Goal: Information Seeking & Learning: Check status

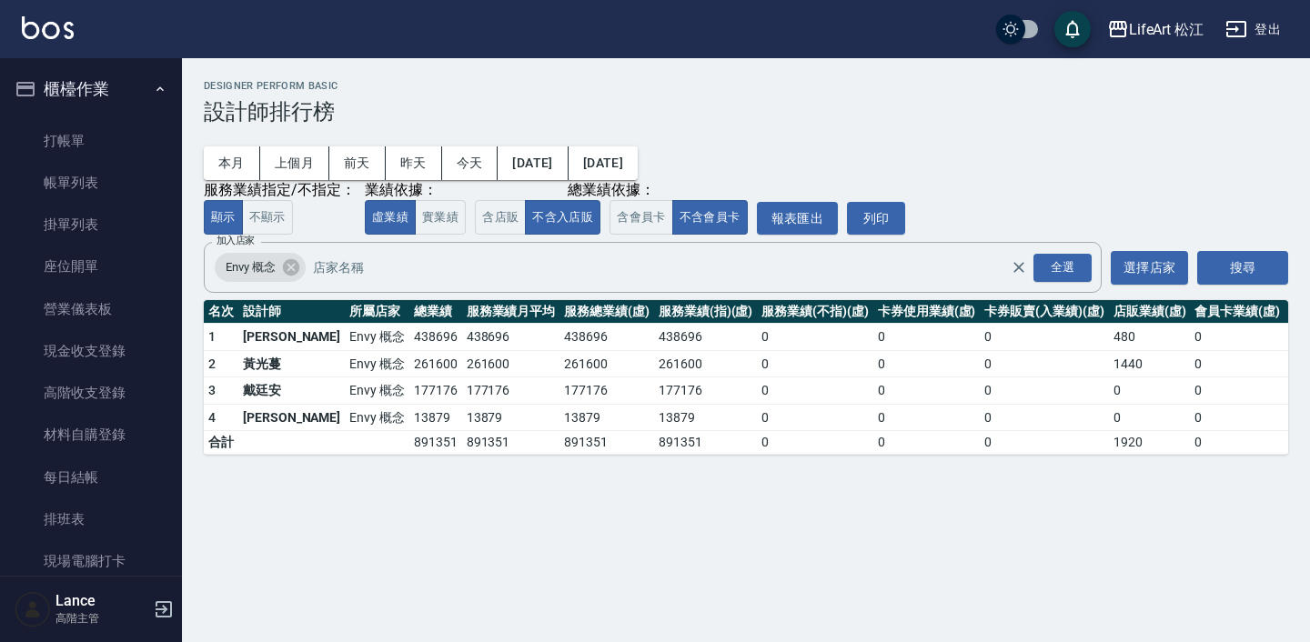
scroll to position [1015, 0]
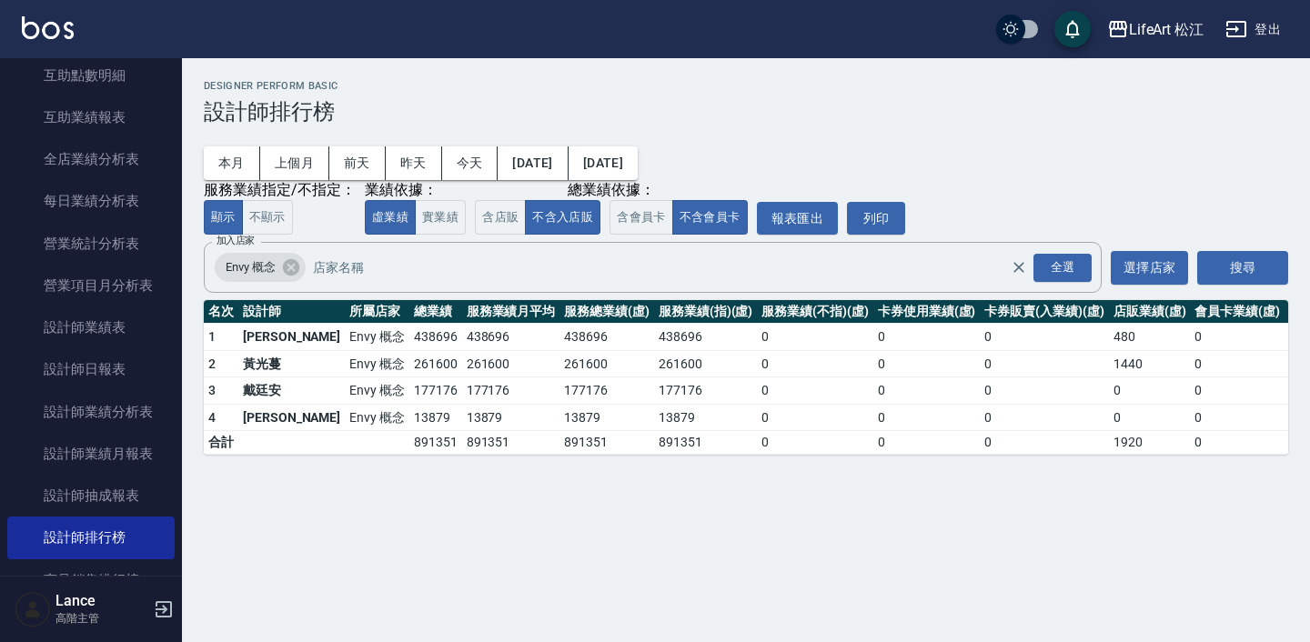
click at [896, 84] on h2 "Designer Perform Basic" at bounding box center [746, 86] width 1084 height 12
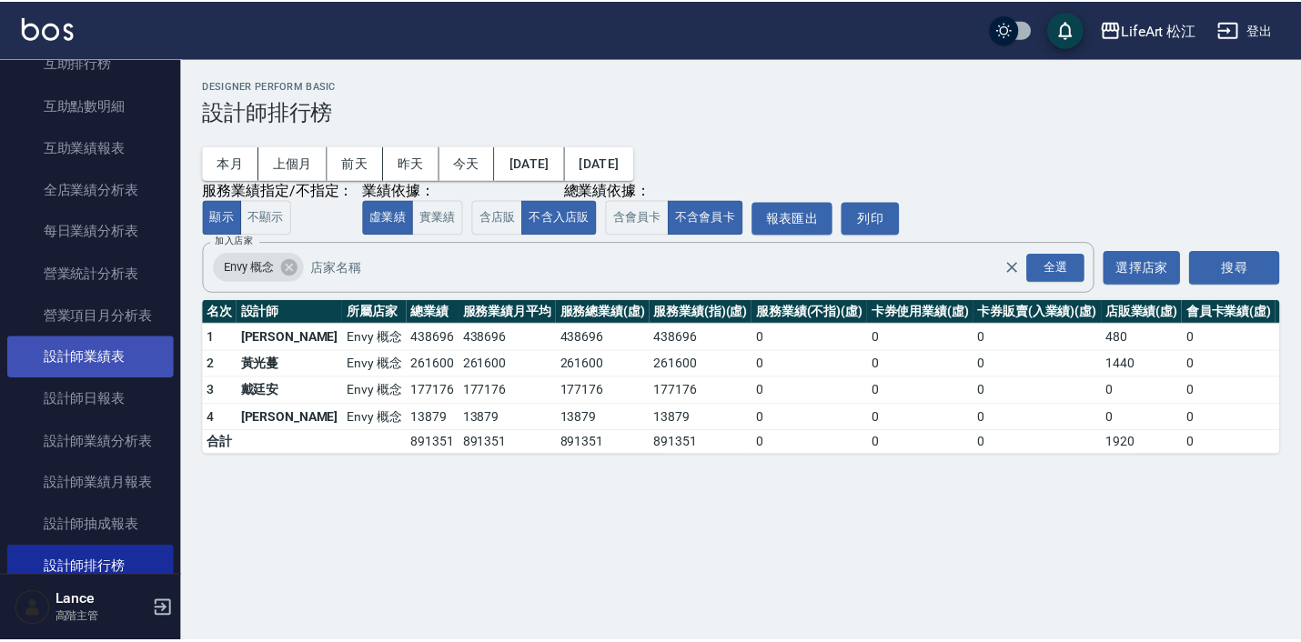
scroll to position [992, 0]
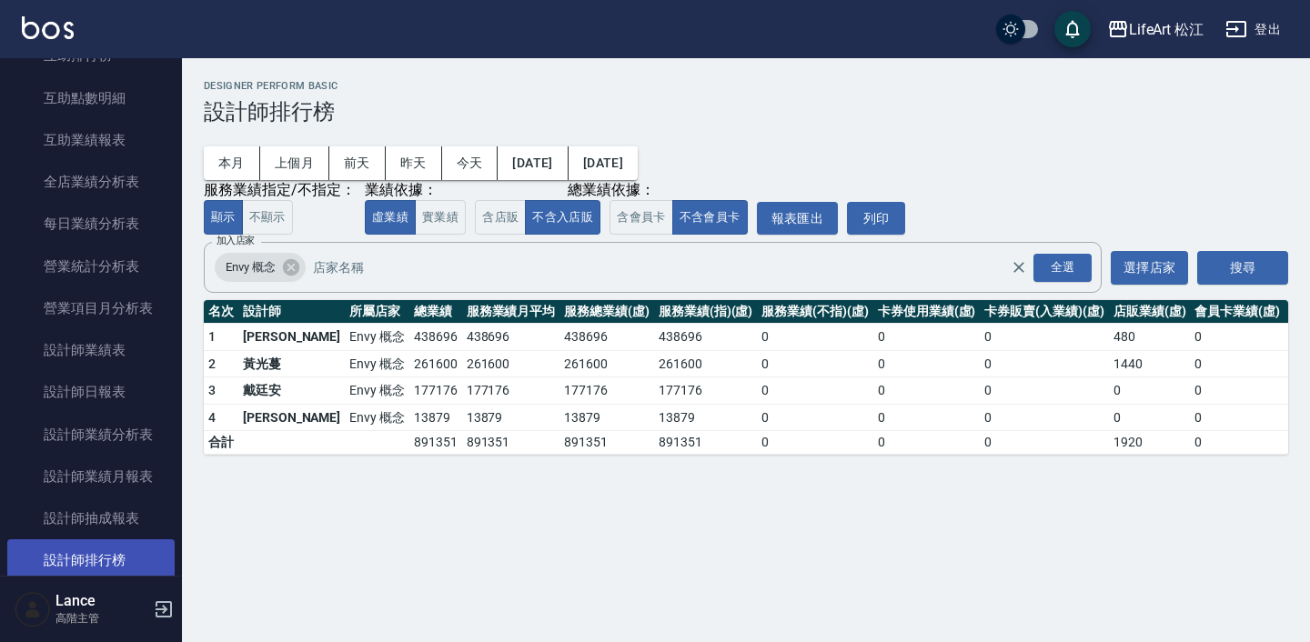
click at [78, 544] on link "設計師排行榜" at bounding box center [90, 560] width 167 height 42
click at [296, 271] on icon at bounding box center [290, 267] width 16 height 16
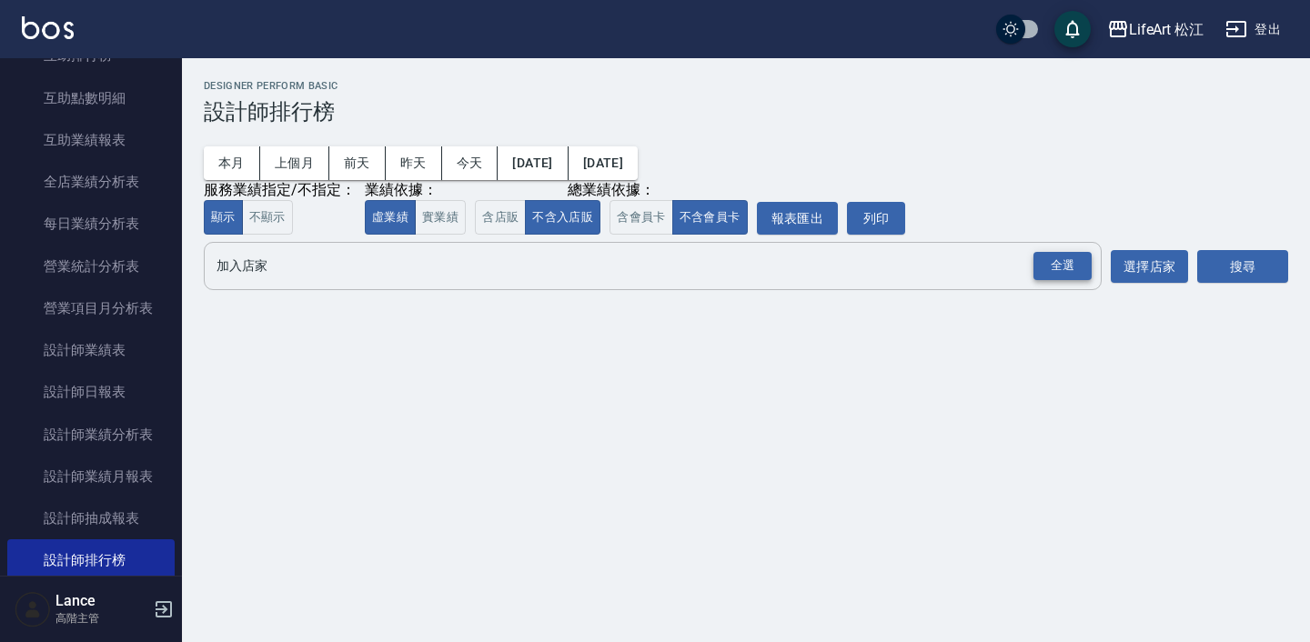
click at [1035, 277] on div "全選" at bounding box center [1062, 266] width 58 height 28
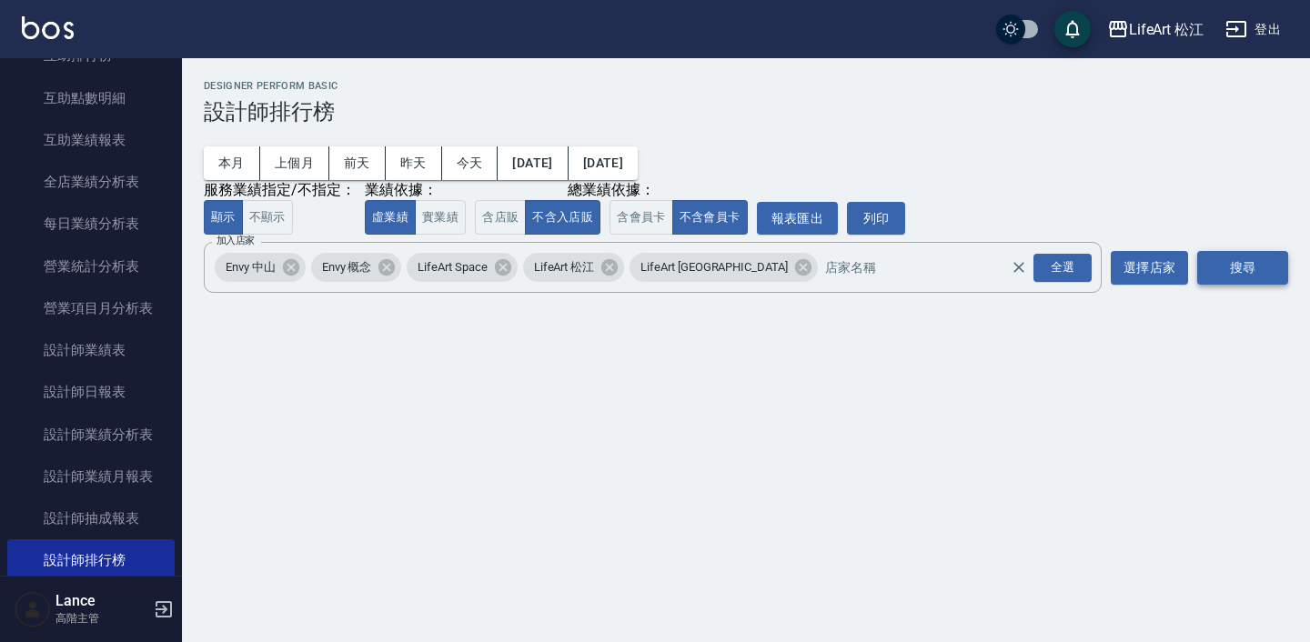
click at [1261, 273] on button "搜尋" at bounding box center [1242, 268] width 91 height 34
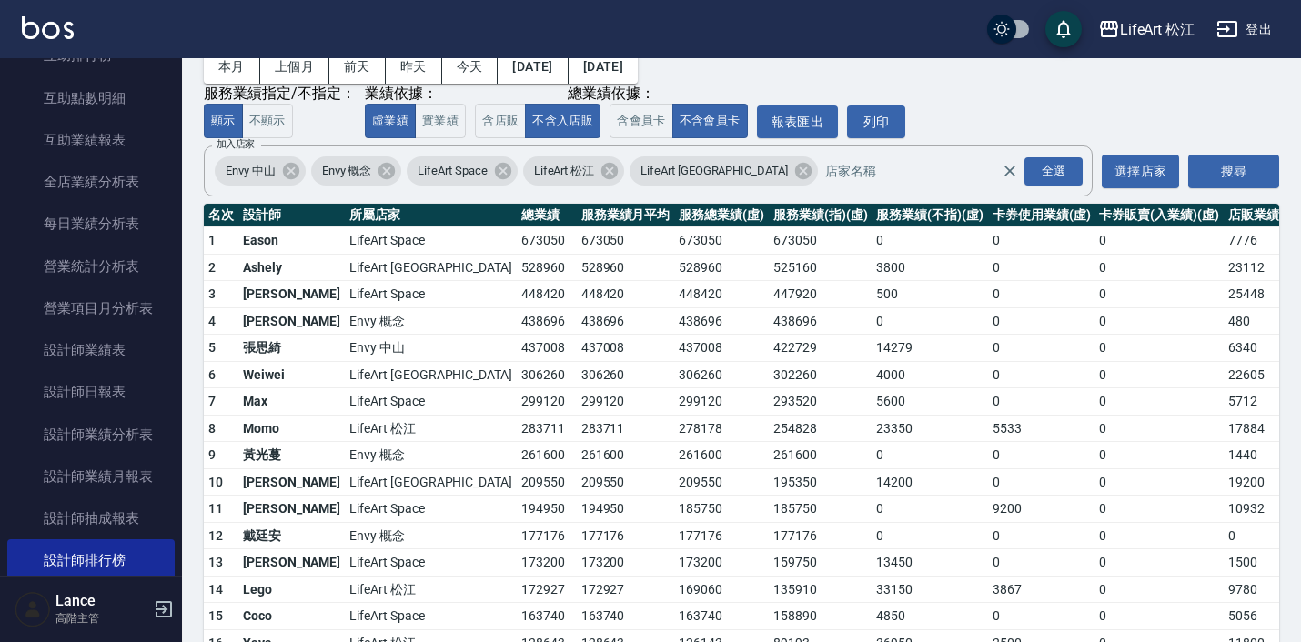
scroll to position [93, 0]
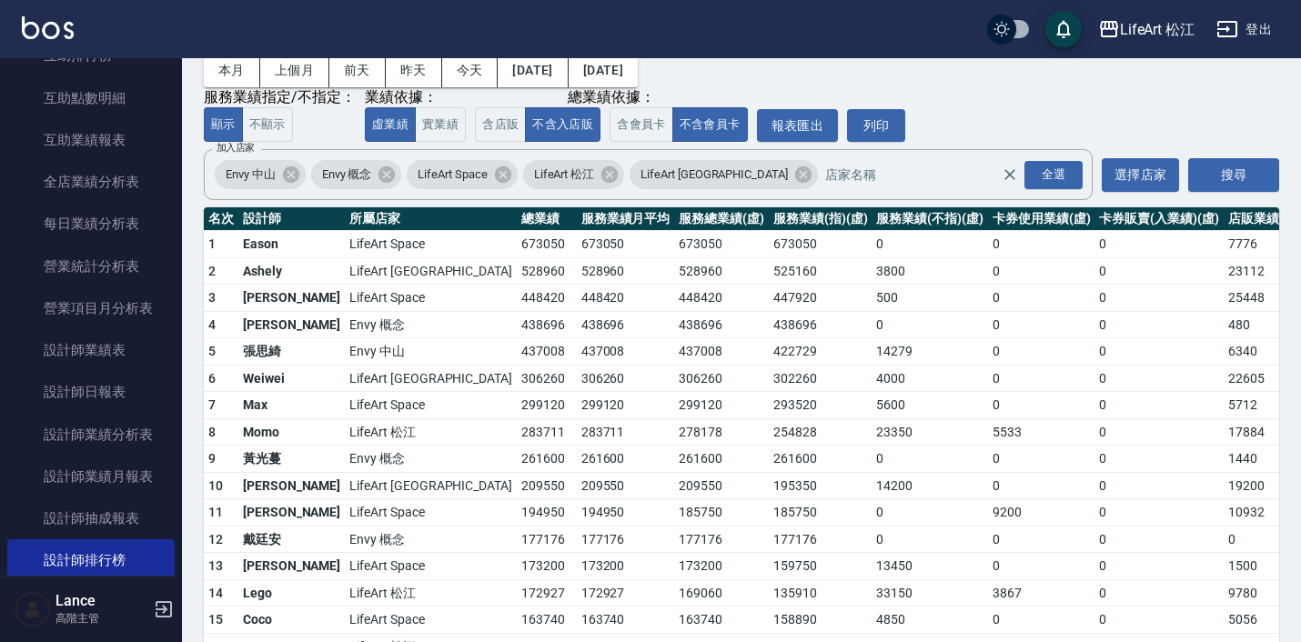
click at [577, 301] on td "448420" at bounding box center [626, 298] width 98 height 27
drag, startPoint x: 399, startPoint y: 284, endPoint x: 505, endPoint y: 285, distance: 105.5
click at [505, 285] on tr "2 Ashely LifeArt [GEOGRAPHIC_DATA] 528960 528960 528960 525160 3800 0 0 23112 7…" at bounding box center [864, 270] width 1320 height 27
click at [577, 285] on td "528960" at bounding box center [626, 270] width 98 height 27
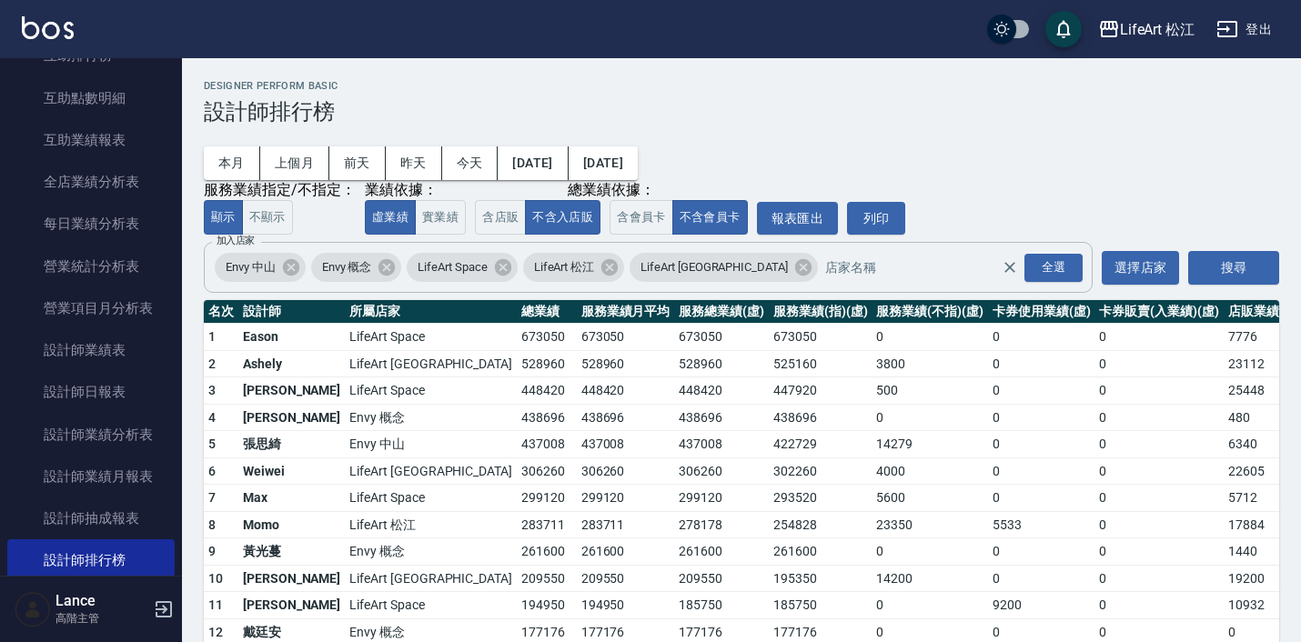
scroll to position [1, 0]
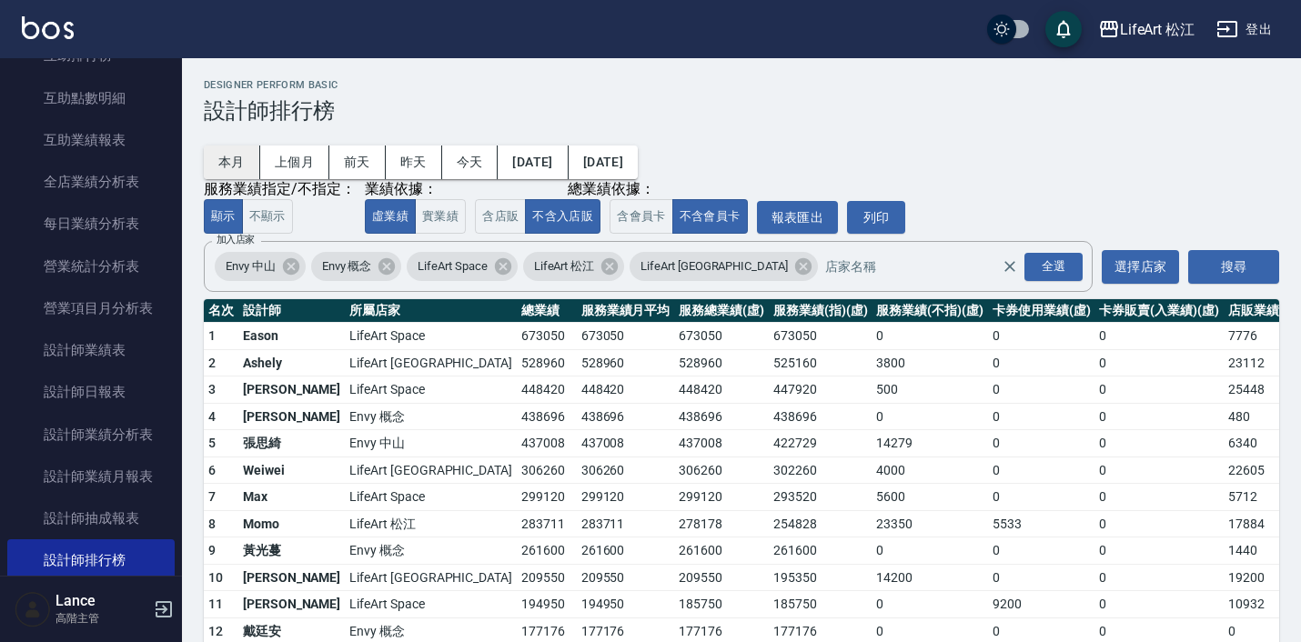
click at [228, 162] on button "本月" at bounding box center [232, 163] width 56 height 34
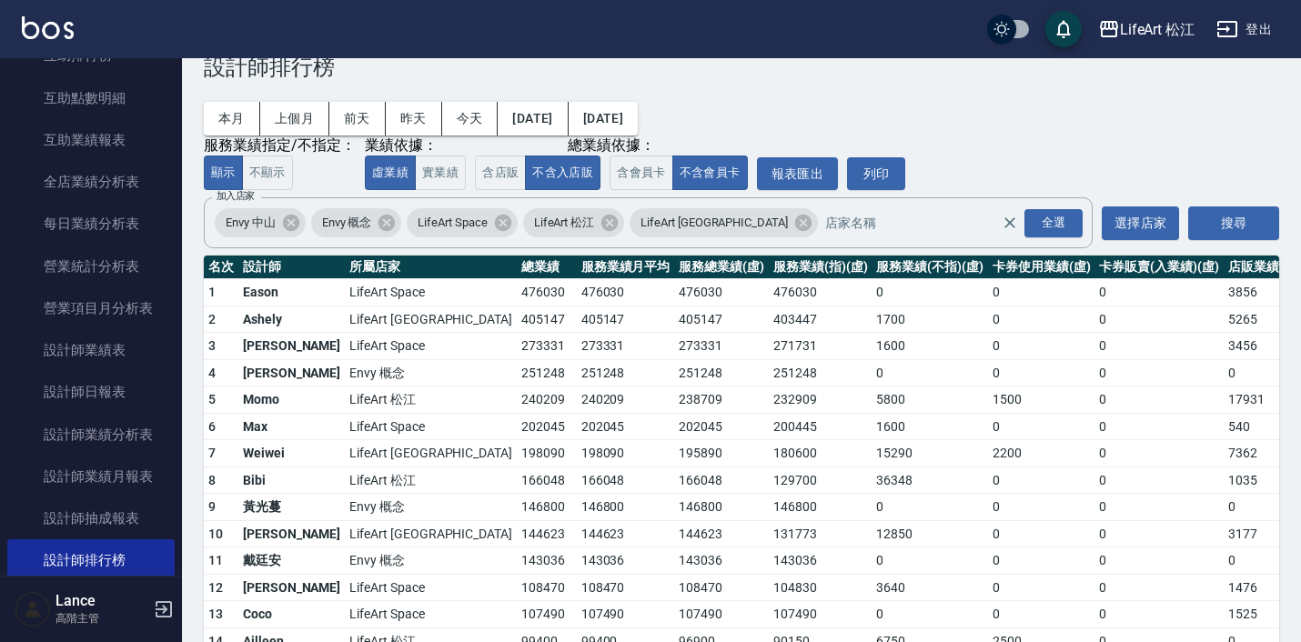
scroll to position [52, 0]
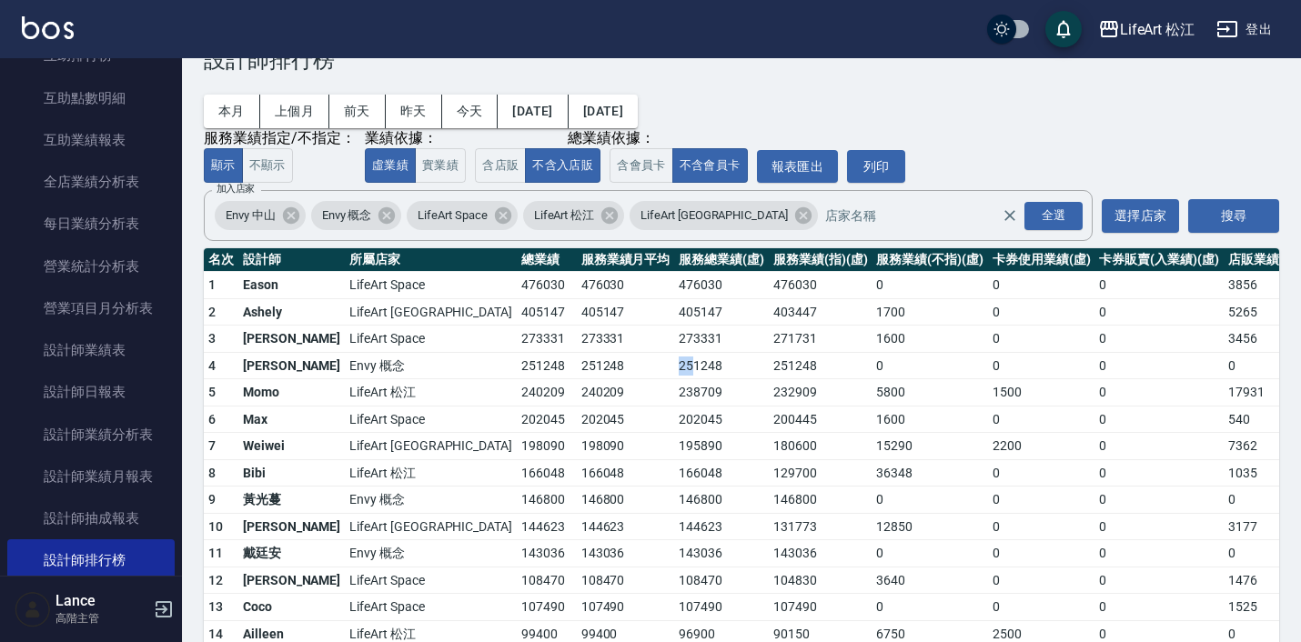
drag, startPoint x: 549, startPoint y: 356, endPoint x: 572, endPoint y: 362, distance: 23.6
click at [572, 362] on tr "4 王文嘉 Envy 概念 251248 251248 251248 251248 0 0 0 0 0 0 / 0" at bounding box center [864, 365] width 1320 height 27
click at [674, 362] on td "251248" at bounding box center [721, 365] width 95 height 27
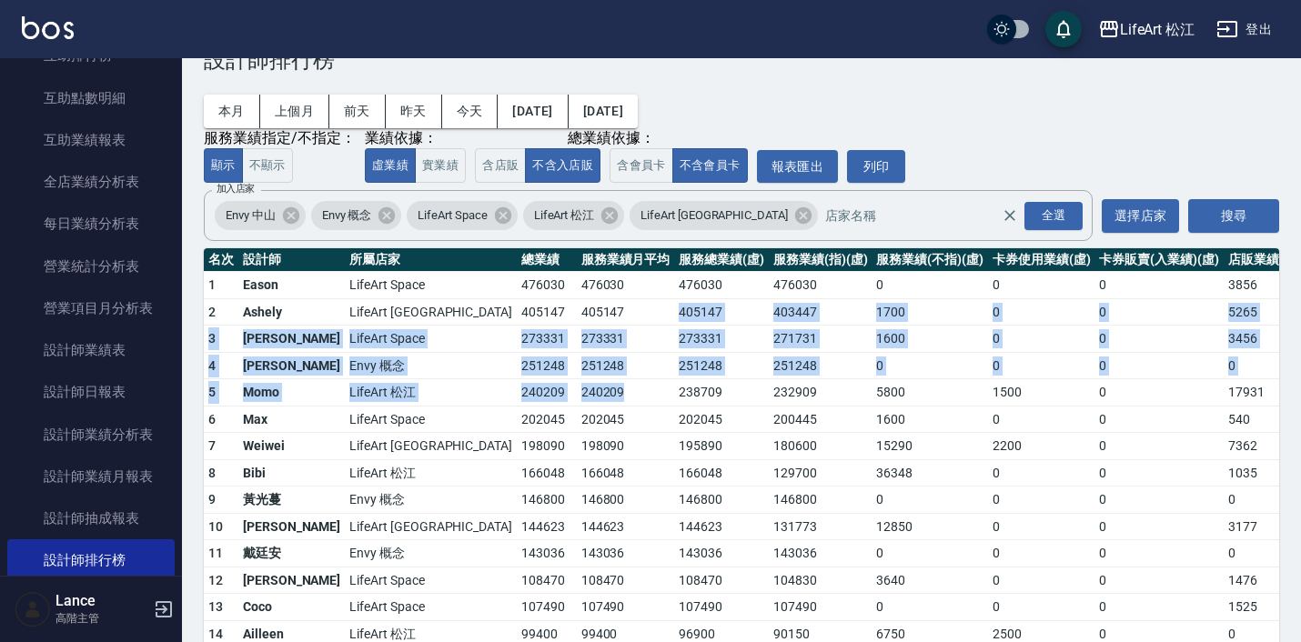
drag, startPoint x: 523, startPoint y: 319, endPoint x: 523, endPoint y: 396, distance: 76.4
click at [577, 396] on td "240209" at bounding box center [626, 392] width 98 height 27
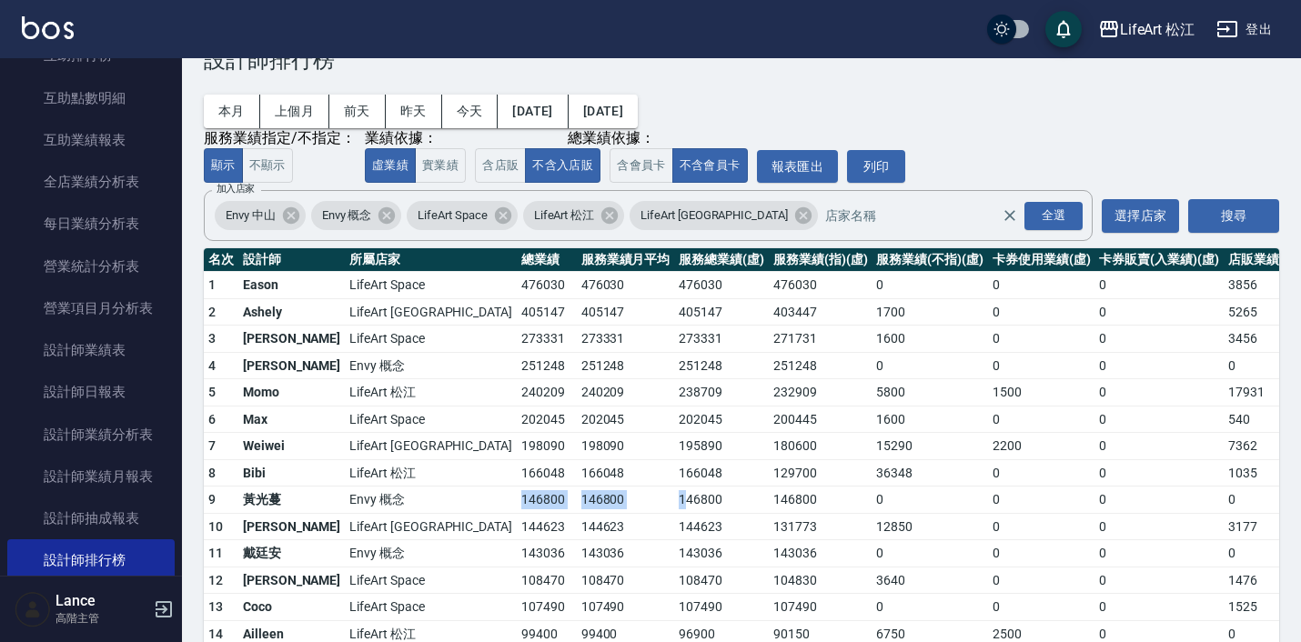
drag, startPoint x: 378, startPoint y: 493, endPoint x: 566, endPoint y: 493, distance: 187.4
click at [566, 493] on tr "9 [PERSON_NAME]Envy 概念 146800 146800 146800 146800 0 0 0 0 0 0 / 0" at bounding box center [864, 500] width 1320 height 27
click at [674, 493] on td "146800" at bounding box center [721, 500] width 95 height 27
drag, startPoint x: 388, startPoint y: 558, endPoint x: 471, endPoint y: 556, distance: 82.8
click at [471, 556] on tr "11 [PERSON_NAME]Envy 概念 143036 143036 143036 143036 0 0 0 0 0 0 / 0" at bounding box center [864, 553] width 1320 height 27
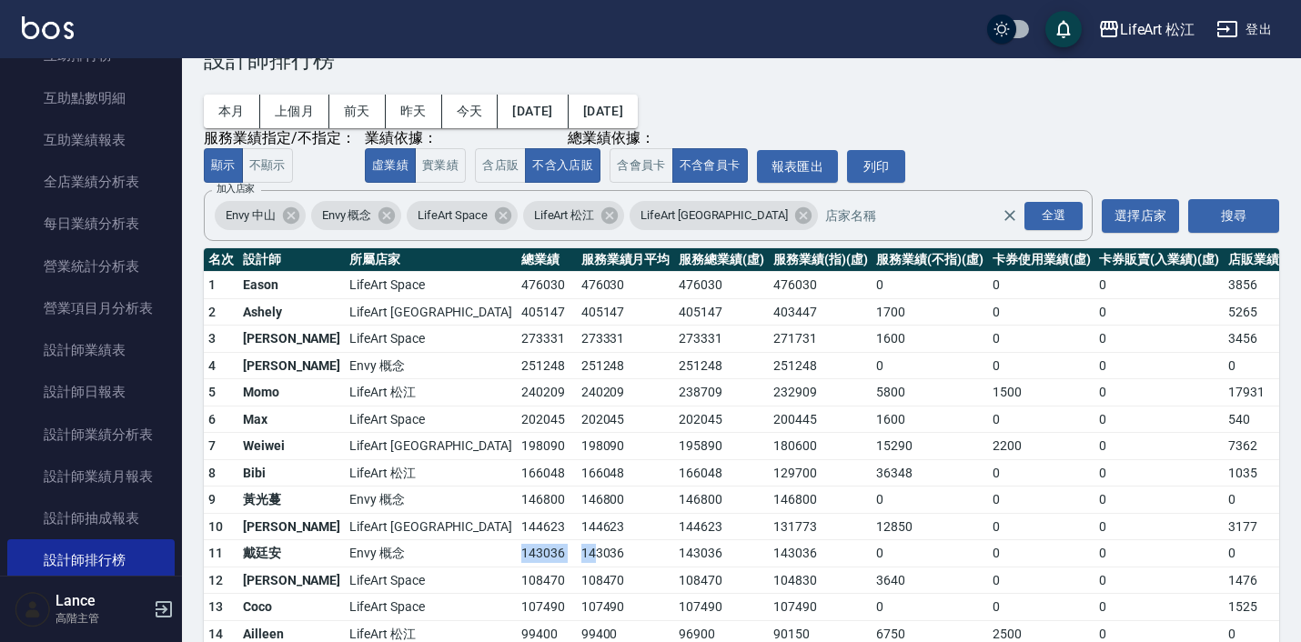
click at [577, 556] on td "143036" at bounding box center [626, 553] width 98 height 27
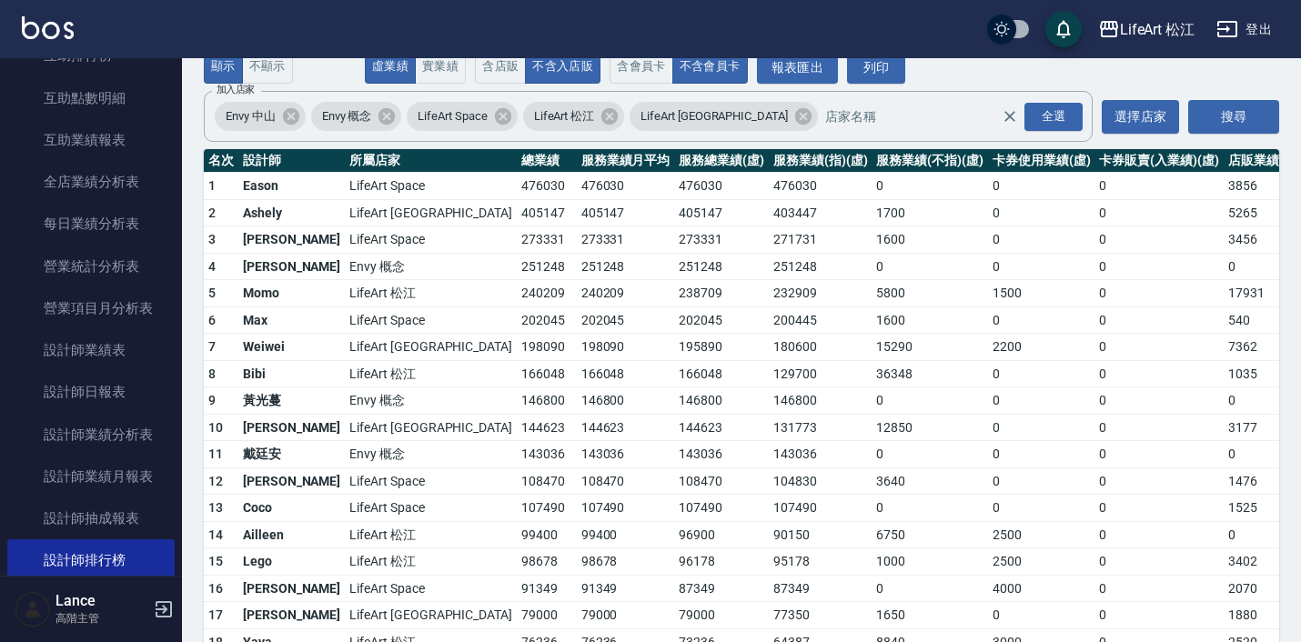
scroll to position [150, 0]
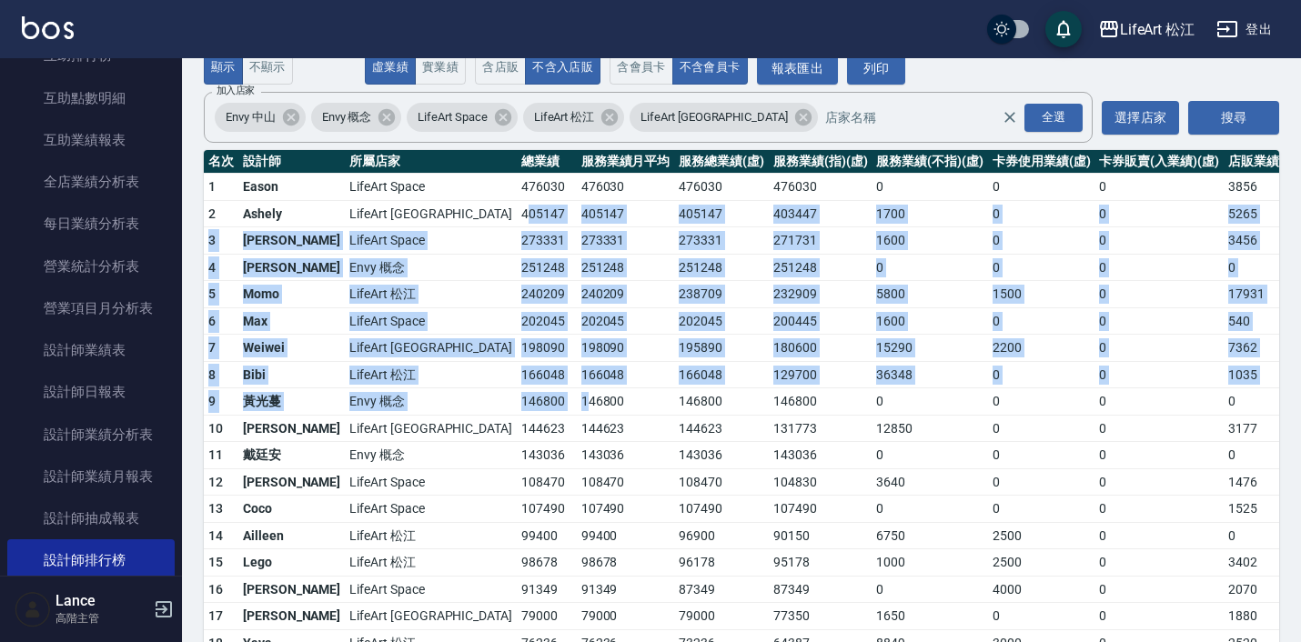
drag, startPoint x: 408, startPoint y: 215, endPoint x: 469, endPoint y: 396, distance: 191.0
click at [577, 396] on td "146800" at bounding box center [626, 401] width 98 height 27
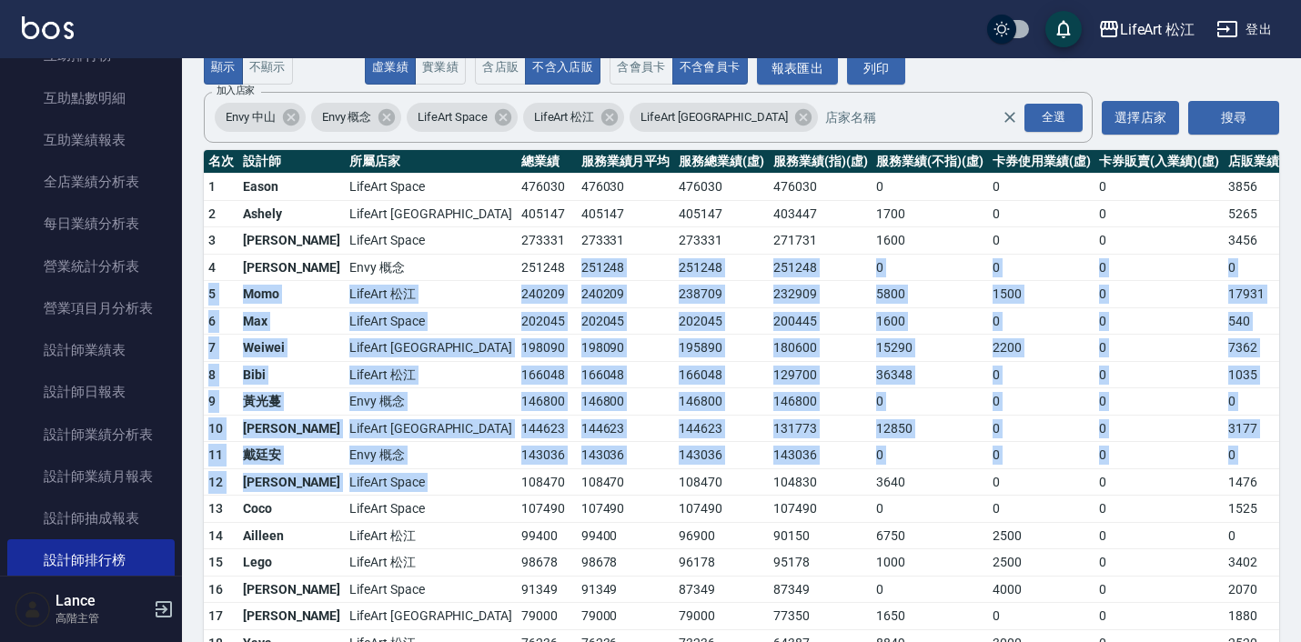
drag, startPoint x: 440, startPoint y: 275, endPoint x: 455, endPoint y: 468, distance: 193.4
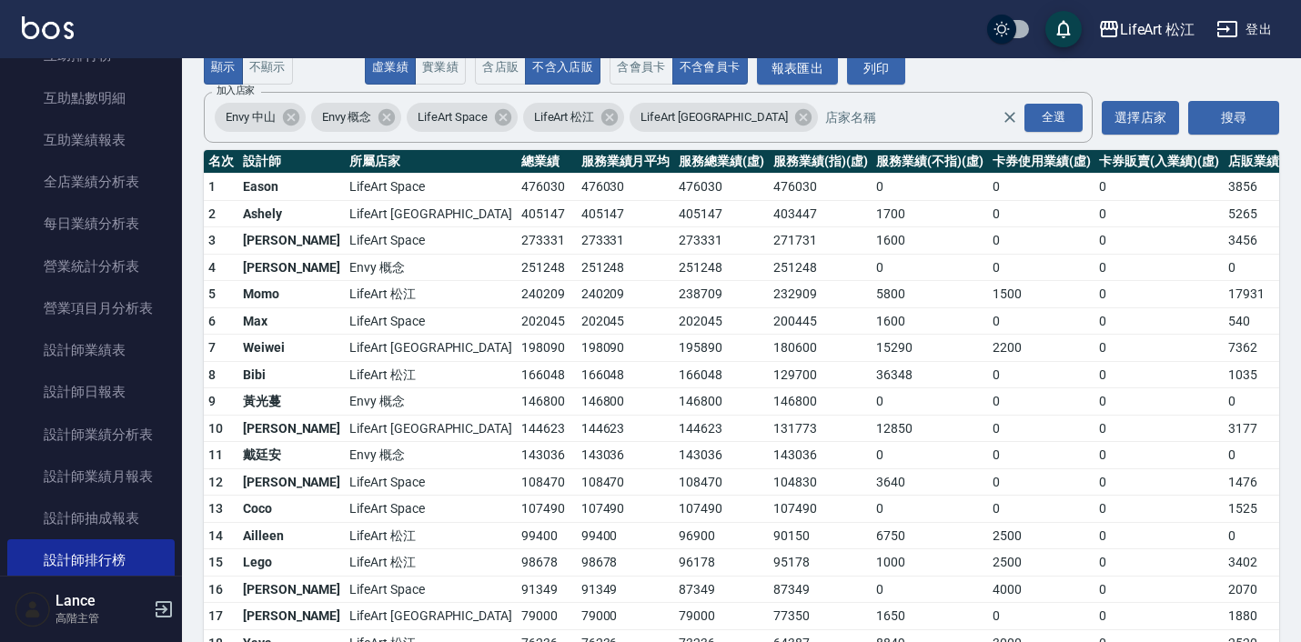
click at [517, 468] on td "108470" at bounding box center [547, 481] width 60 height 27
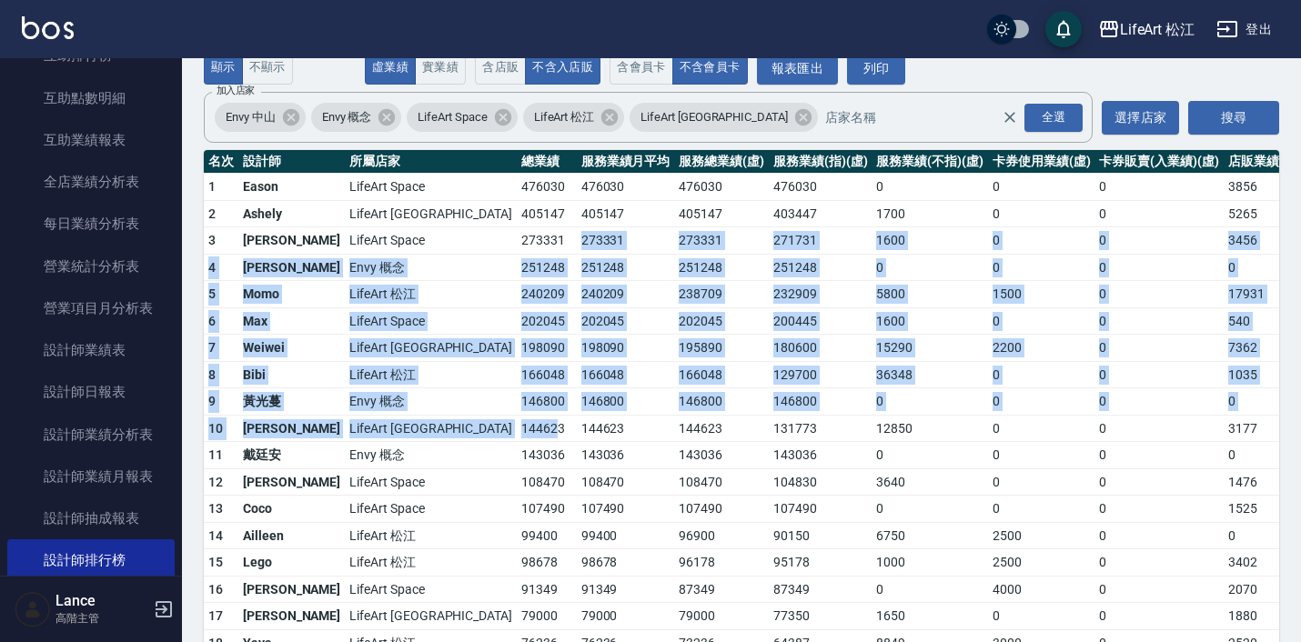
drag, startPoint x: 435, startPoint y: 254, endPoint x: 435, endPoint y: 427, distance: 172.8
click at [517, 427] on td "144623" at bounding box center [547, 428] width 60 height 27
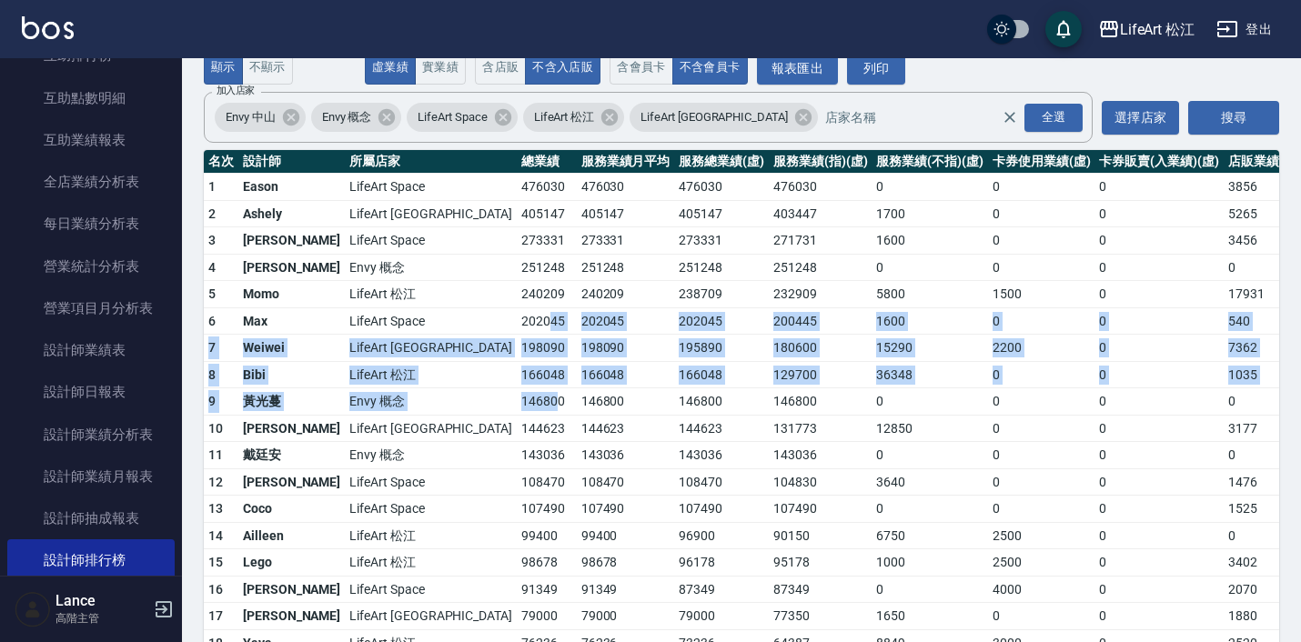
drag, startPoint x: 429, startPoint y: 317, endPoint x: 439, endPoint y: 398, distance: 82.5
click at [517, 398] on td "146800" at bounding box center [547, 401] width 60 height 27
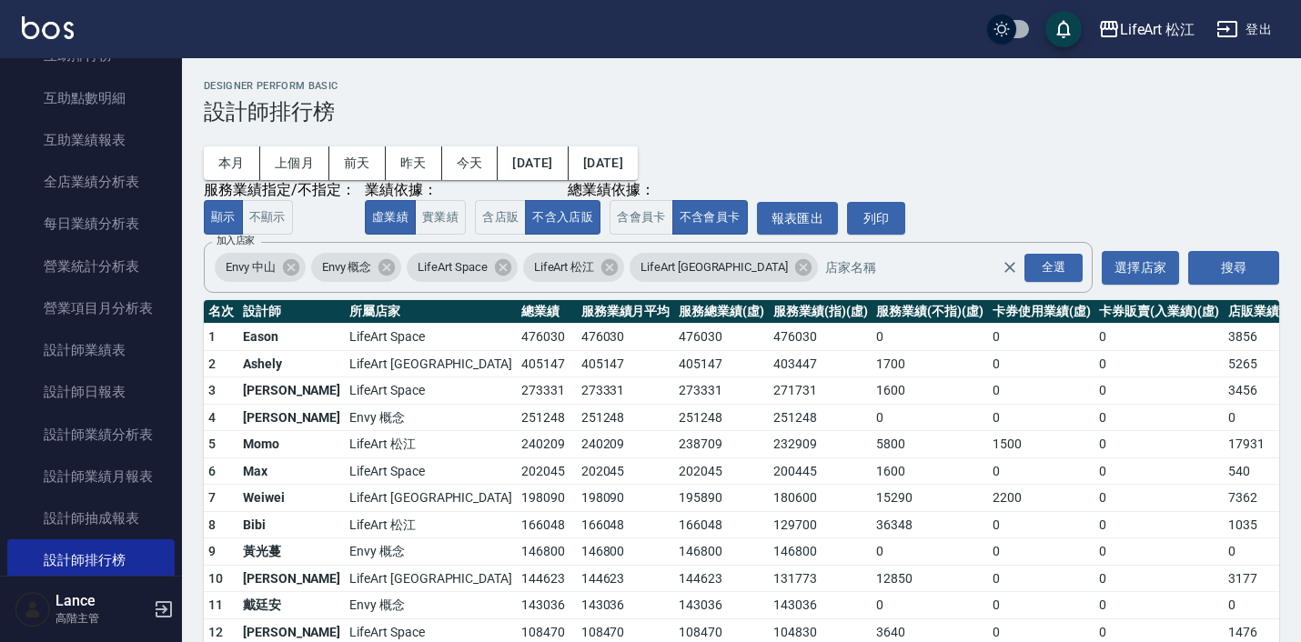
scroll to position [0, 0]
